Goal: Task Accomplishment & Management: Use online tool/utility

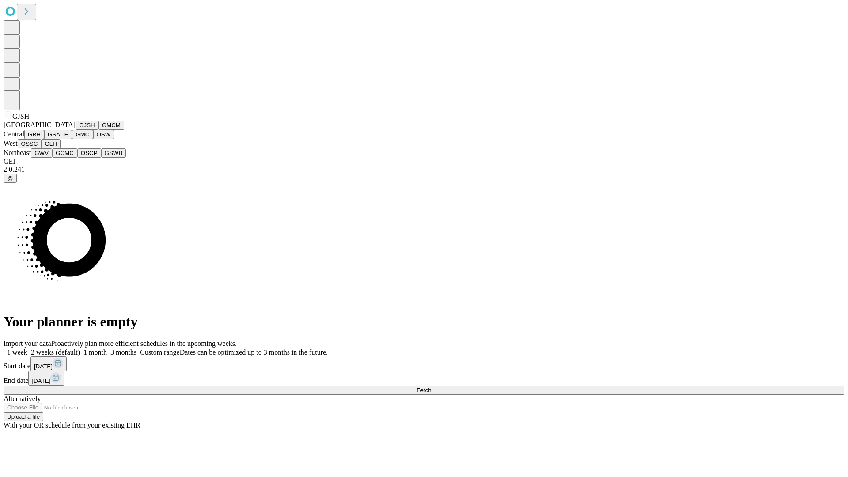
click at [76, 130] on button "GJSH" at bounding box center [87, 125] width 23 height 9
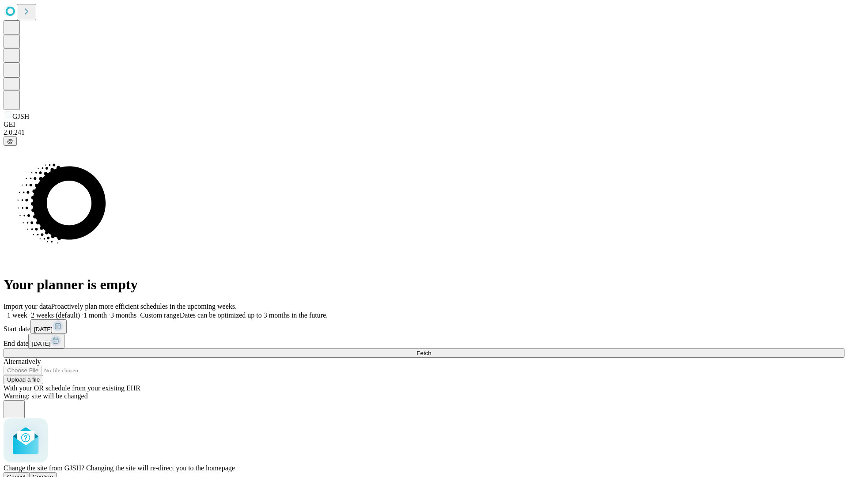
click at [53, 474] on span "Confirm" at bounding box center [43, 477] width 21 height 7
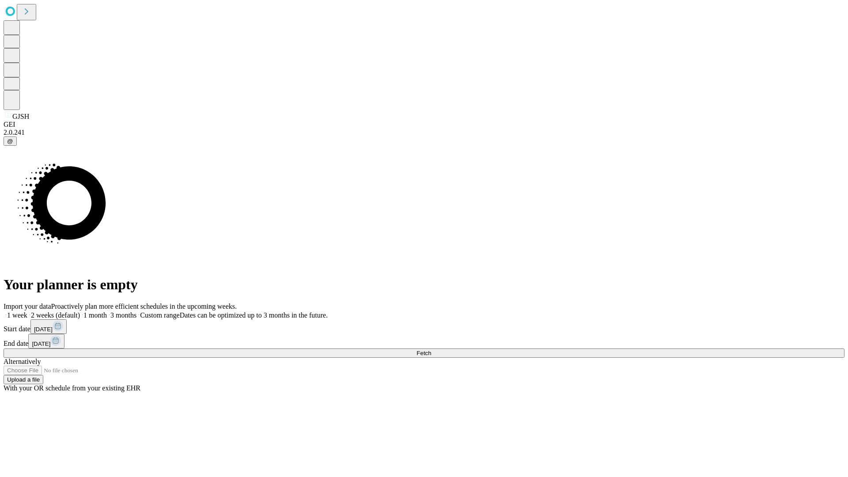
click at [80, 311] on label "2 weeks (default)" at bounding box center [53, 315] width 53 height 8
click at [431, 350] on span "Fetch" at bounding box center [424, 353] width 15 height 7
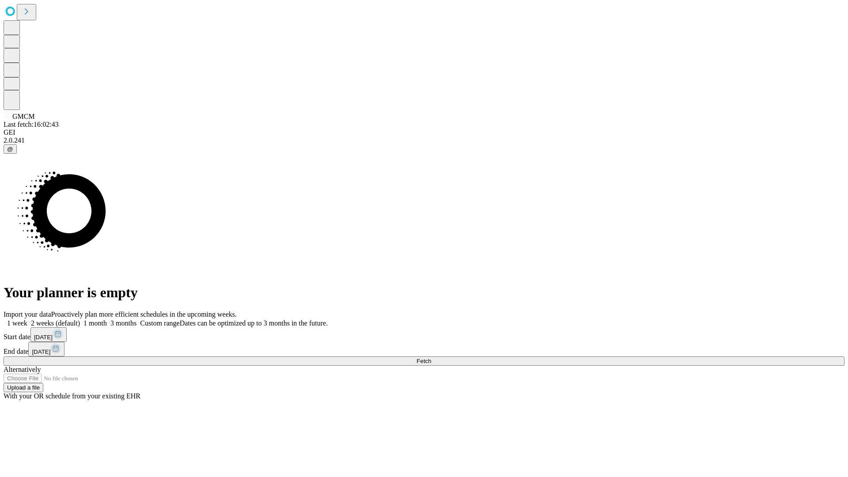
click at [431, 358] on span "Fetch" at bounding box center [424, 361] width 15 height 7
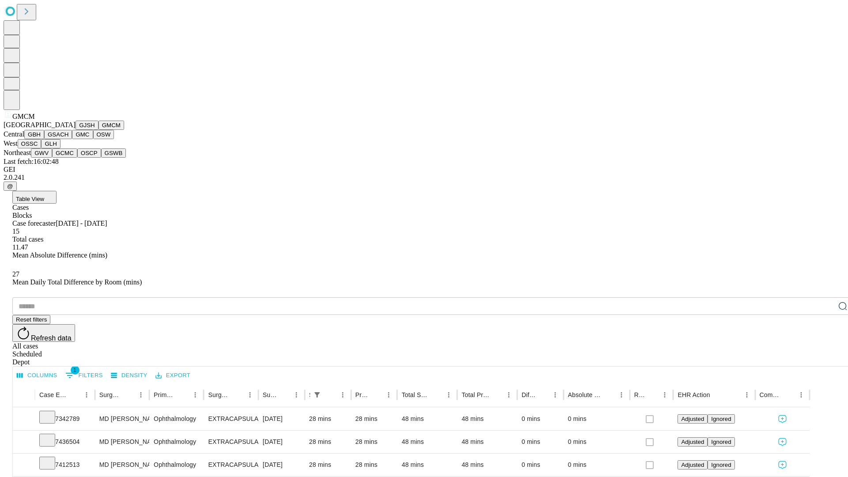
click at [44, 139] on button "GBH" at bounding box center [34, 134] width 20 height 9
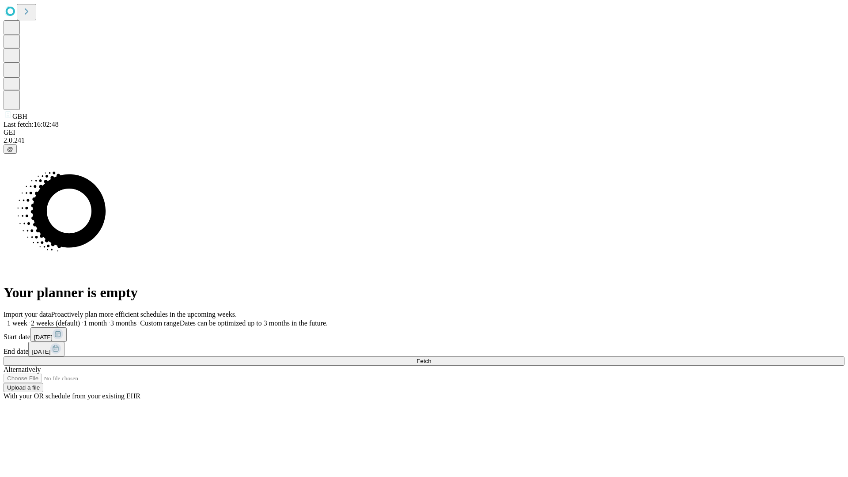
click at [80, 319] on label "2 weeks (default)" at bounding box center [53, 323] width 53 height 8
click at [431, 358] on span "Fetch" at bounding box center [424, 361] width 15 height 7
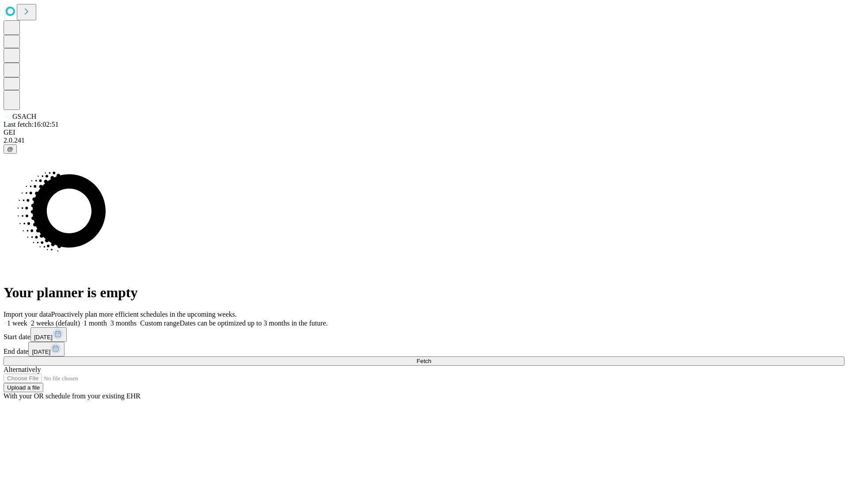
click at [80, 319] on label "2 weeks (default)" at bounding box center [53, 323] width 53 height 8
click at [431, 358] on span "Fetch" at bounding box center [424, 361] width 15 height 7
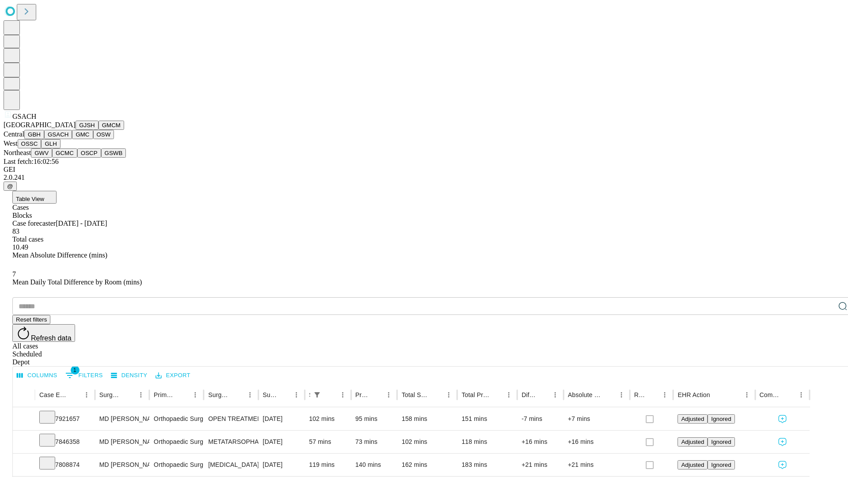
click at [72, 139] on button "GMC" at bounding box center [82, 134] width 21 height 9
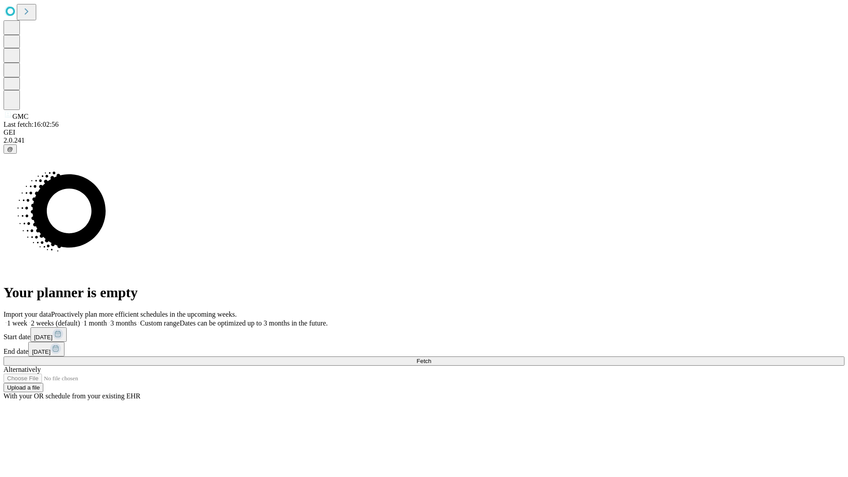
click at [80, 319] on label "2 weeks (default)" at bounding box center [53, 323] width 53 height 8
click at [431, 358] on span "Fetch" at bounding box center [424, 361] width 15 height 7
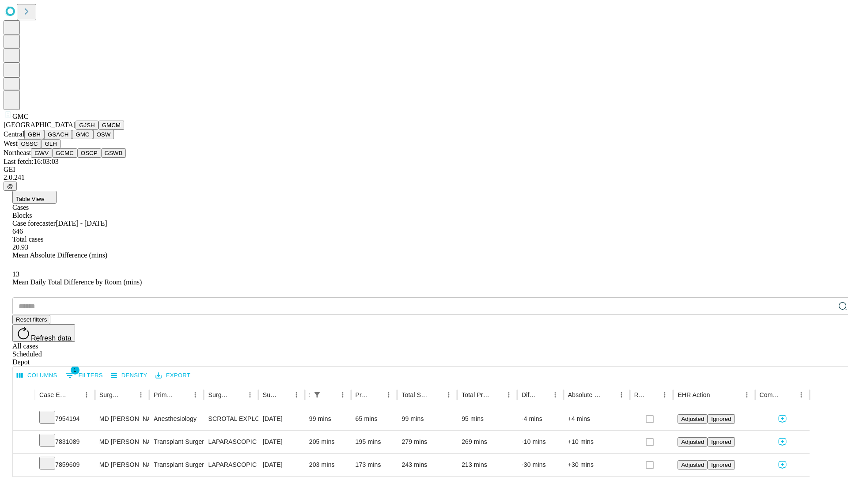
click at [93, 139] on button "OSW" at bounding box center [103, 134] width 21 height 9
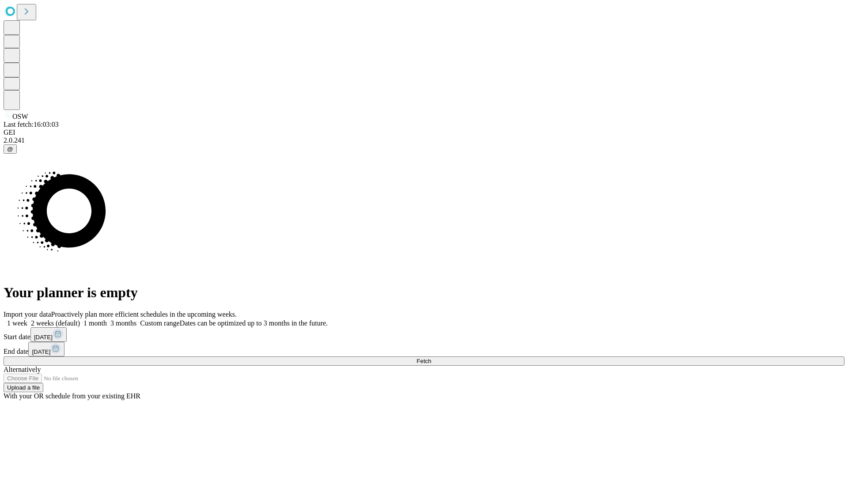
click at [80, 319] on label "2 weeks (default)" at bounding box center [53, 323] width 53 height 8
click at [431, 358] on span "Fetch" at bounding box center [424, 361] width 15 height 7
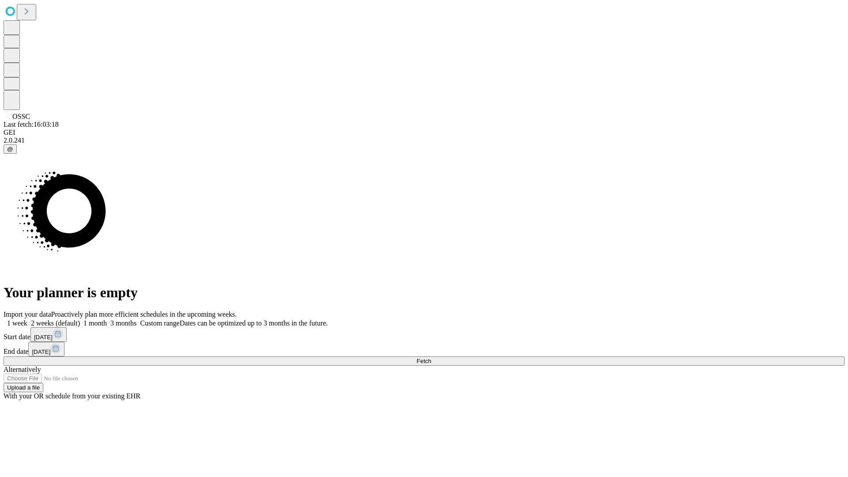
click at [80, 319] on label "2 weeks (default)" at bounding box center [53, 323] width 53 height 8
click at [431, 358] on span "Fetch" at bounding box center [424, 361] width 15 height 7
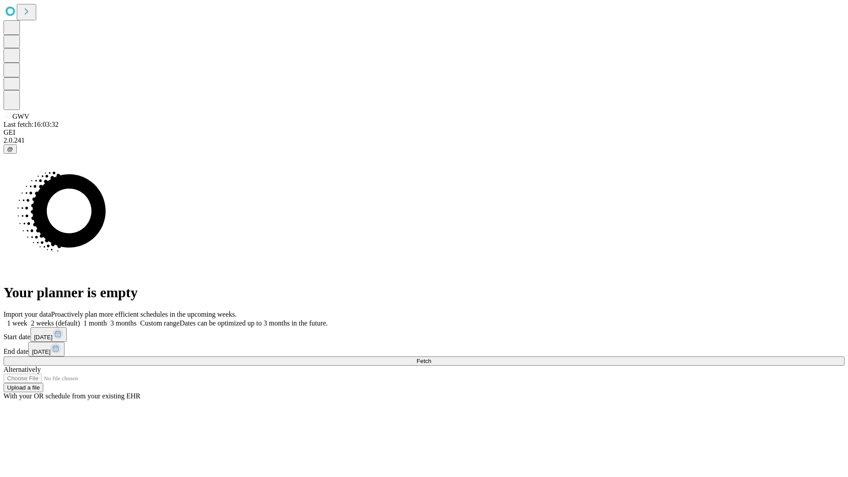
click at [80, 319] on label "2 weeks (default)" at bounding box center [53, 323] width 53 height 8
click at [431, 358] on span "Fetch" at bounding box center [424, 361] width 15 height 7
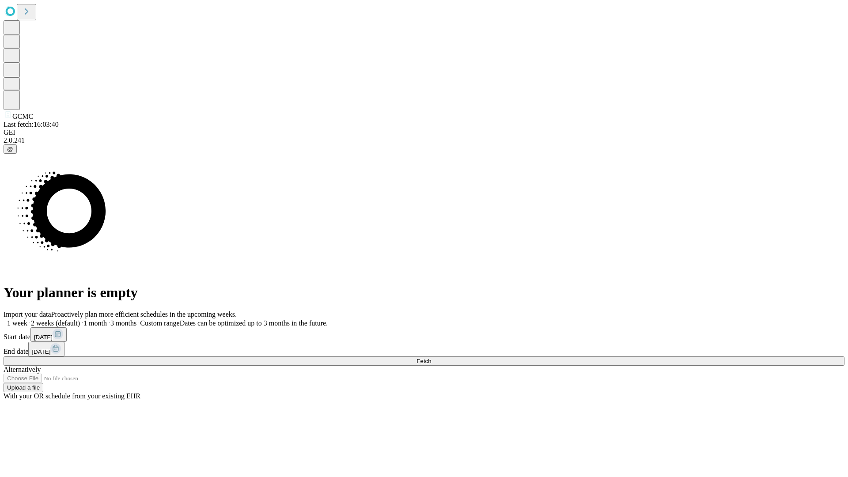
click at [431, 358] on span "Fetch" at bounding box center [424, 361] width 15 height 7
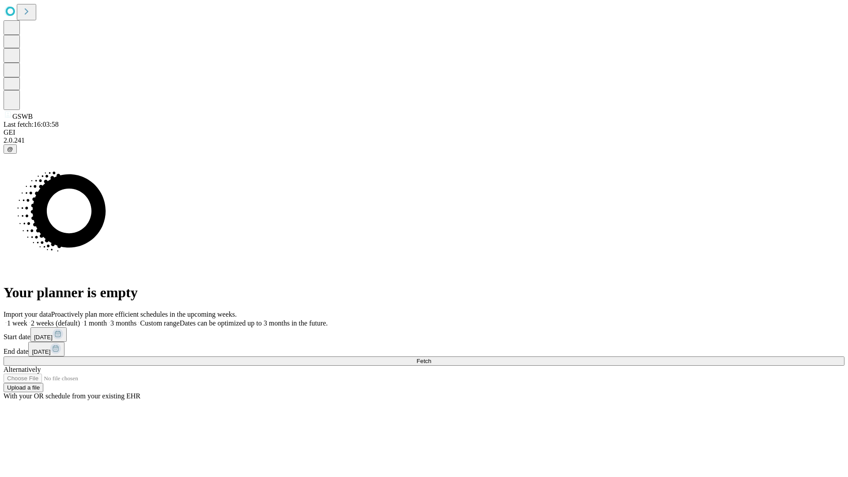
click at [80, 319] on label "2 weeks (default)" at bounding box center [53, 323] width 53 height 8
click at [431, 358] on span "Fetch" at bounding box center [424, 361] width 15 height 7
